Goal: Find specific page/section: Find specific page/section

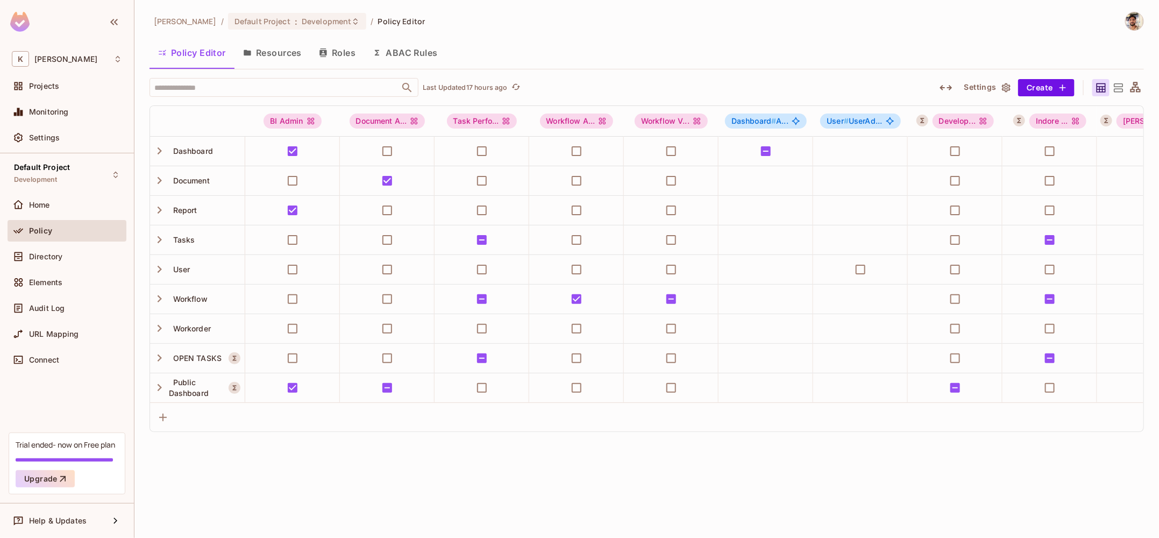
click at [339, 43] on button "Roles" at bounding box center [337, 52] width 54 height 27
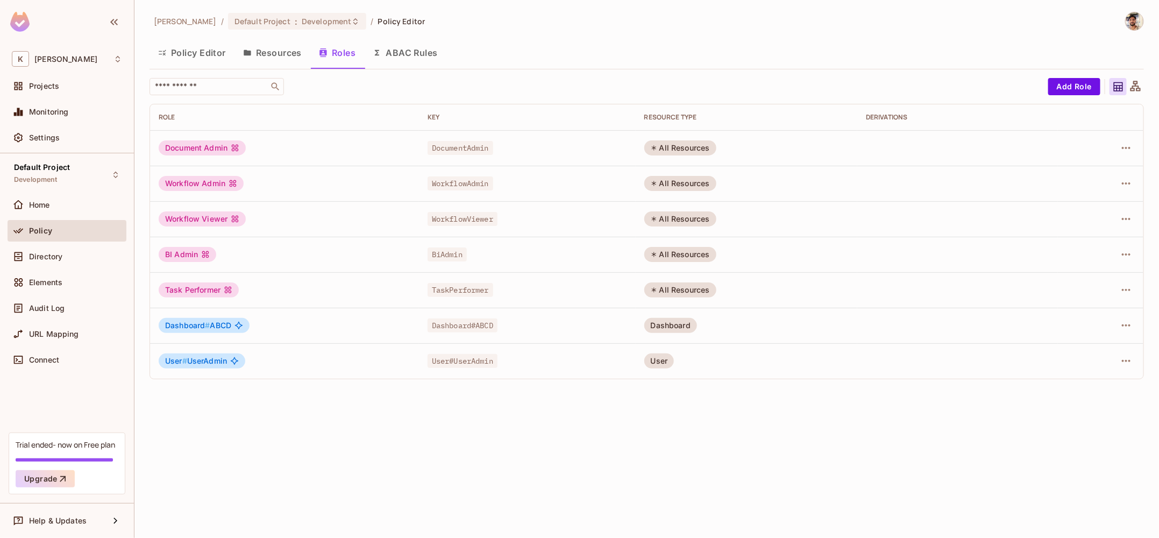
click at [217, 328] on span "Dashboard # ABCD" at bounding box center [198, 325] width 66 height 9
click at [284, 57] on button "Resources" at bounding box center [272, 52] width 76 height 27
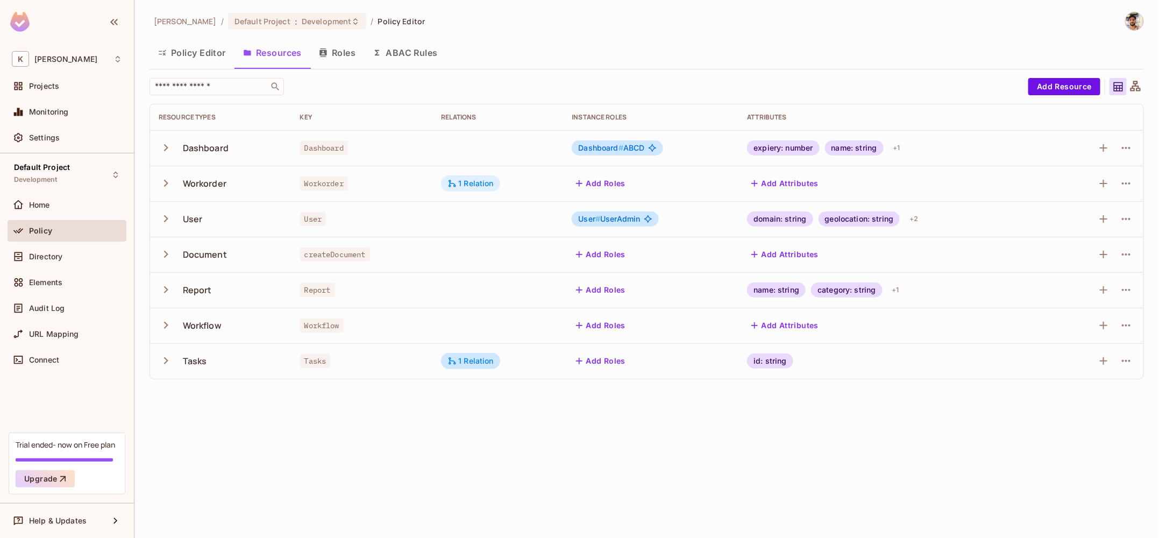
click at [478, 180] on div "1 Relation" at bounding box center [470, 183] width 46 height 10
